Goal: Check status: Check status

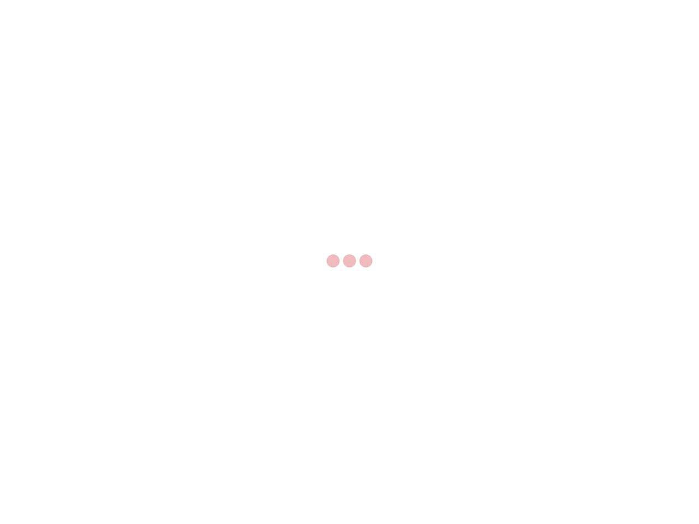
select select "US"
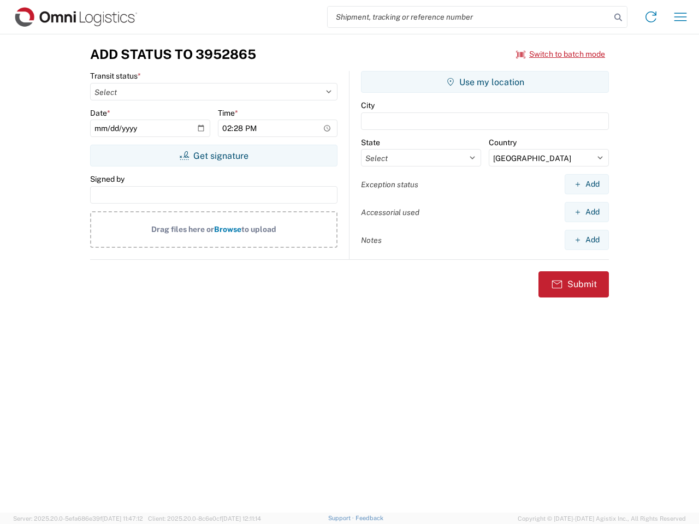
click at [469, 17] on input "search" at bounding box center [468, 17] width 283 height 21
click at [618, 17] on icon at bounding box center [617, 17] width 15 height 15
click at [650, 17] on icon at bounding box center [650, 16] width 17 height 17
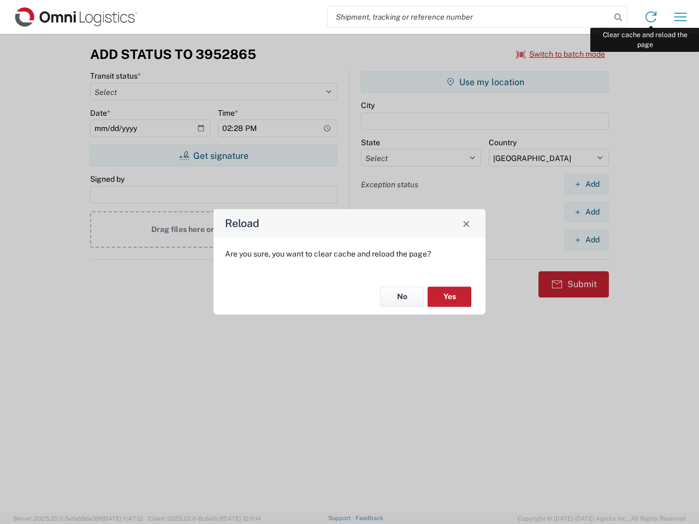
click at [680, 17] on div "Reload Are you sure, you want to clear cache and reload the page? No Yes" at bounding box center [349, 262] width 699 height 524
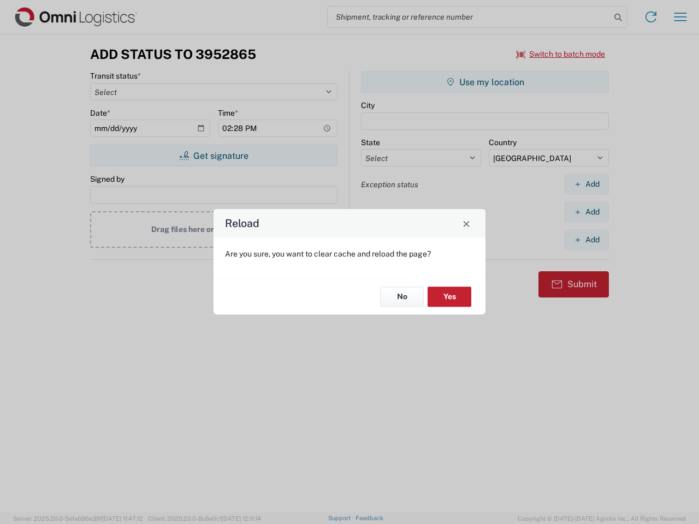
click at [560, 54] on div "Reload Are you sure, you want to clear cache and reload the page? No Yes" at bounding box center [349, 262] width 699 height 524
click at [213, 156] on div "Reload Are you sure, you want to clear cache and reload the page? No Yes" at bounding box center [349, 262] width 699 height 524
click at [485, 82] on div "Reload Are you sure, you want to clear cache and reload the page? No Yes" at bounding box center [349, 262] width 699 height 524
click at [586, 184] on div "Reload Are you sure, you want to clear cache and reload the page? No Yes" at bounding box center [349, 262] width 699 height 524
click at [586, 212] on div "Reload Are you sure, you want to clear cache and reload the page? No Yes" at bounding box center [349, 262] width 699 height 524
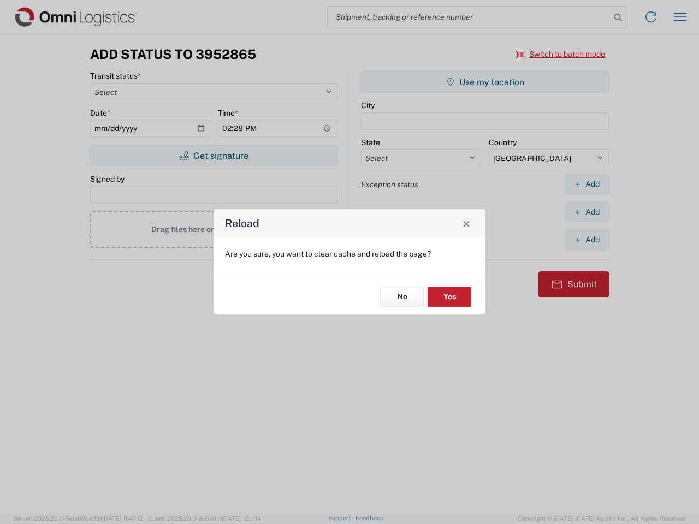
click at [586, 240] on div "Reload Are you sure, you want to clear cache and reload the page? No Yes" at bounding box center [349, 262] width 699 height 524
